Goal: Task Accomplishment & Management: Use online tool/utility

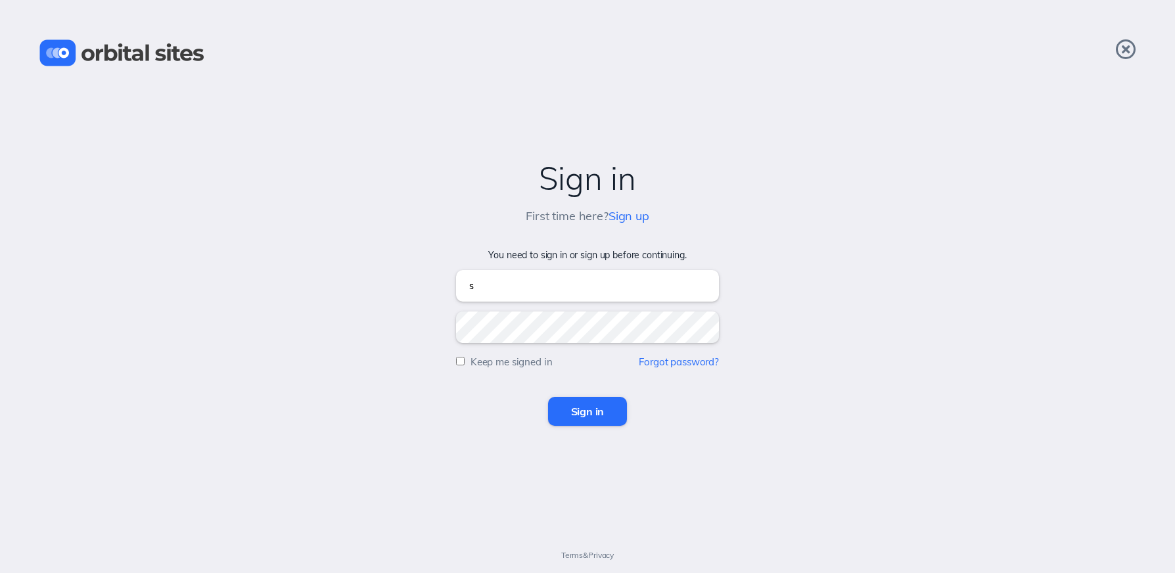
type input "[EMAIL_ADDRESS][DOMAIN_NAME]"
click at [548, 397] on input "Sign in" at bounding box center [588, 411] width 80 height 29
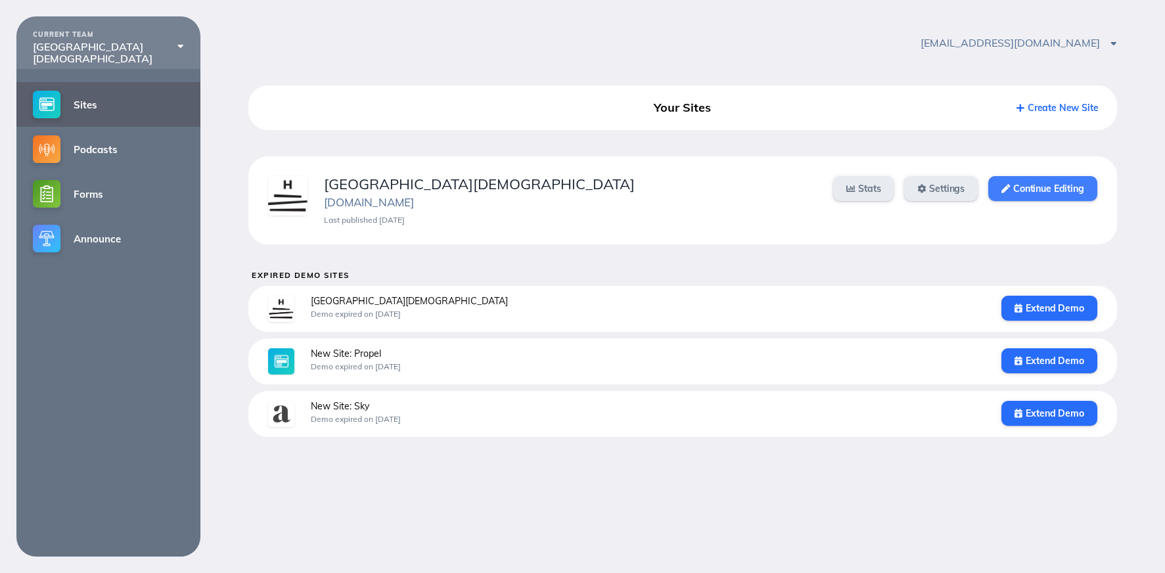
click at [1015, 183] on link "Continue Editing" at bounding box center [1042, 188] width 108 height 25
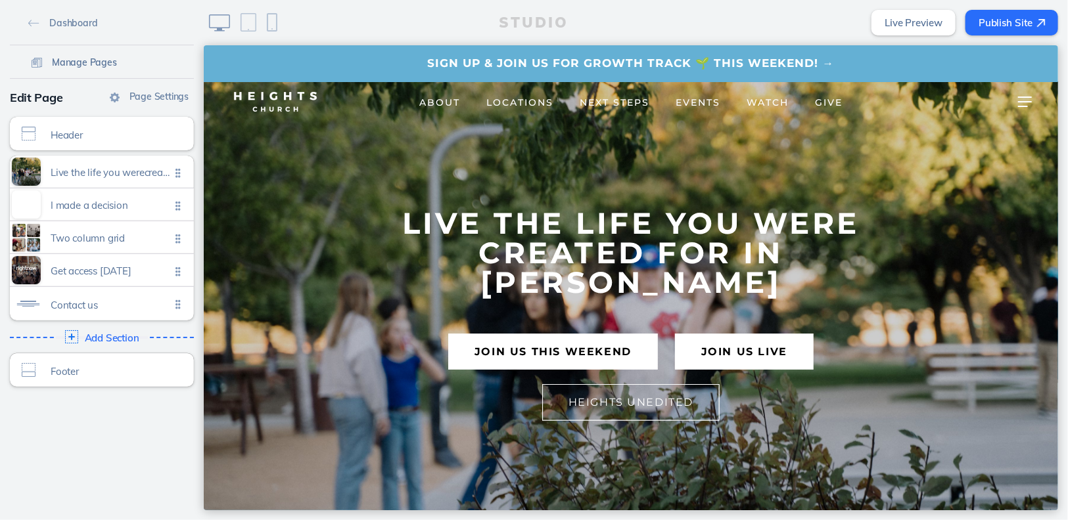
click at [74, 61] on span "Manage Pages" at bounding box center [84, 63] width 65 height 12
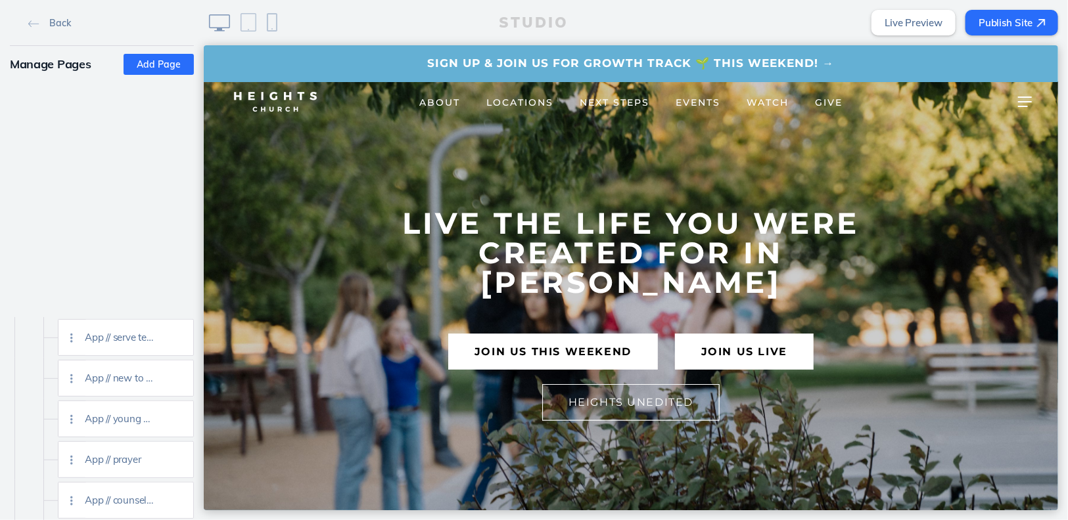
scroll to position [2129, 0]
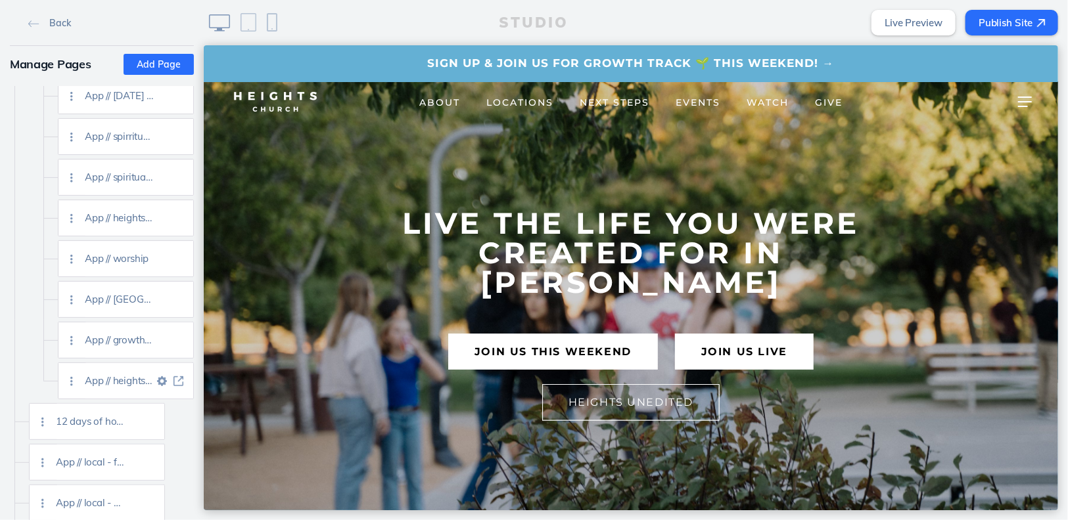
click at [180, 381] on img at bounding box center [178, 382] width 10 height 10
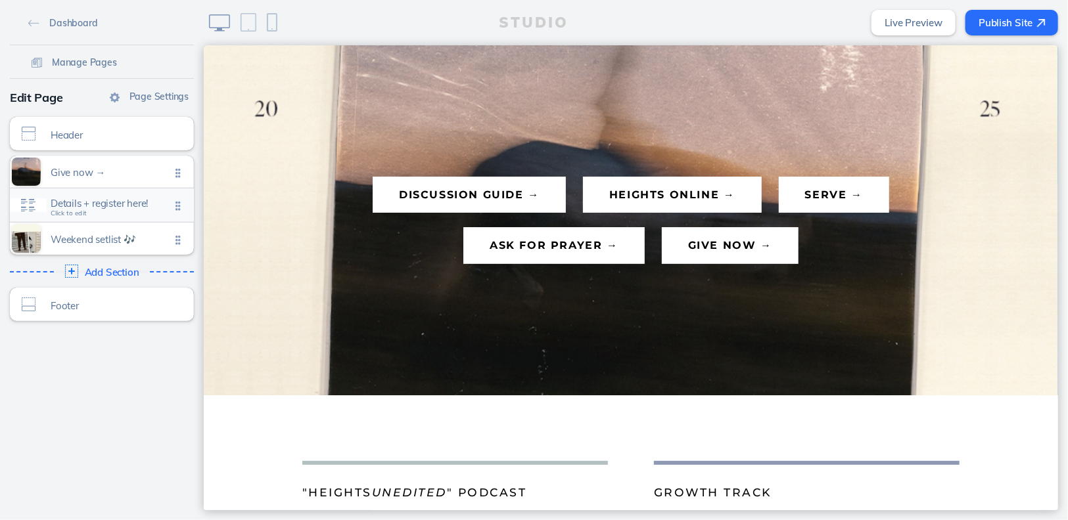
click at [108, 197] on div "Details + register here! Click to edit" at bounding box center [102, 206] width 184 height 34
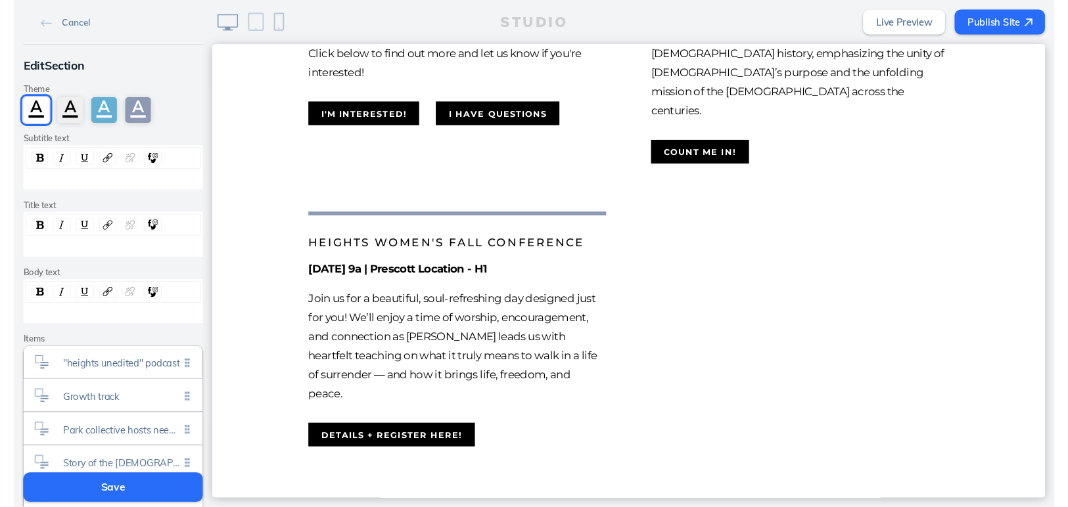
scroll to position [1046, 0]
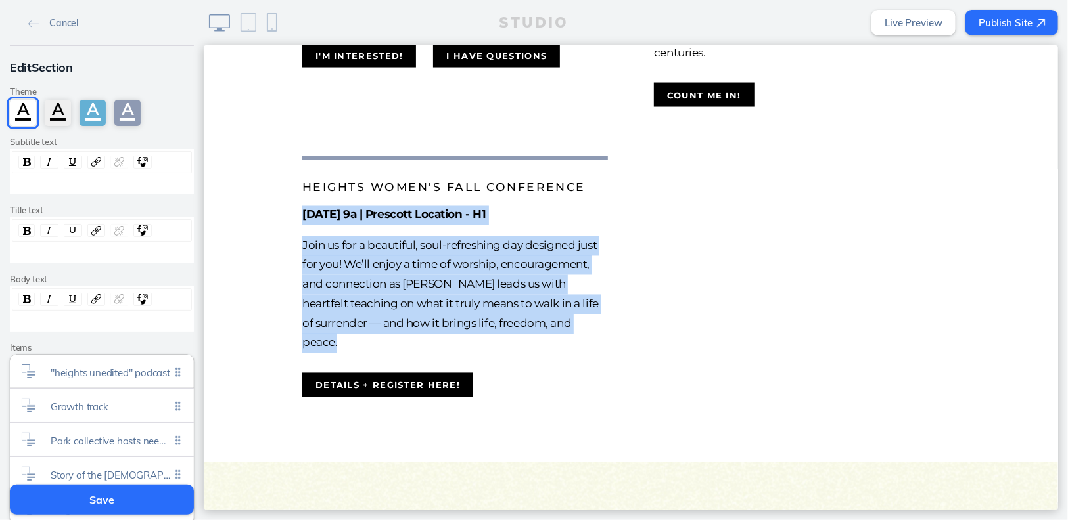
drag, startPoint x: 620, startPoint y: 322, endPoint x: 258, endPoint y: 213, distance: 377.6
copy div "October 25 | 9a | Prescott Location - H1 Join us for a beautiful, soul-refreshi…"
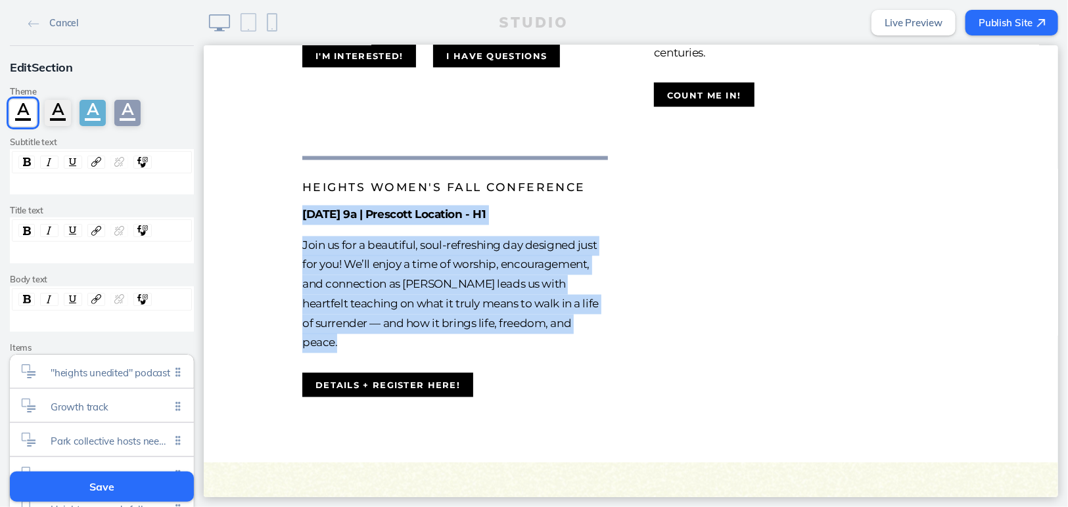
copy div "October 25 | 9a | Prescott Location - H1 Join us for a beautiful, soul-refreshi…"
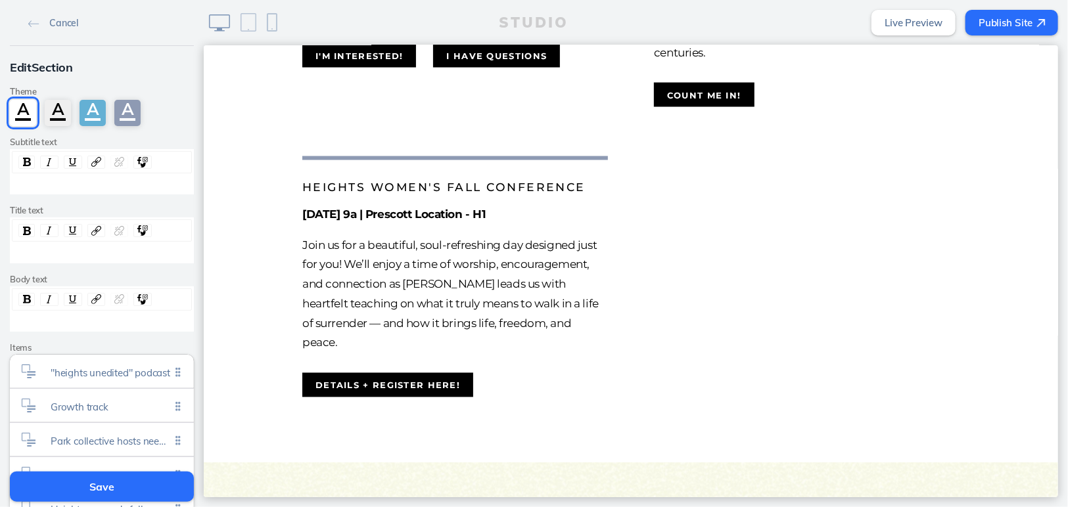
scroll to position [199, 0]
